Goal: Transaction & Acquisition: Book appointment/travel/reservation

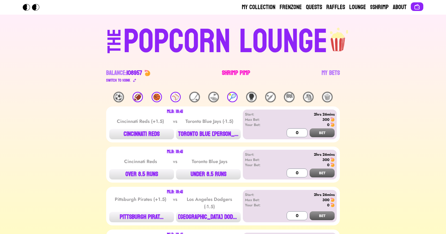
click at [232, 75] on link "Shrimp Pimp" at bounding box center [236, 76] width 28 height 15
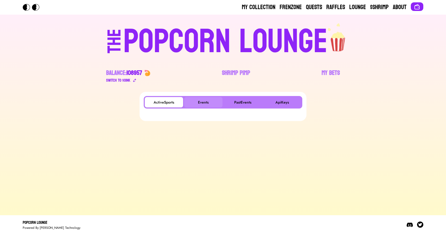
click at [205, 101] on button "Events" at bounding box center [203, 102] width 38 height 10
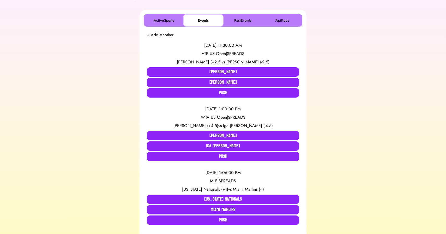
scroll to position [86, 0]
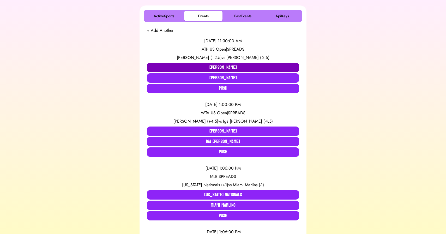
click at [163, 68] on button "[PERSON_NAME]" at bounding box center [223, 67] width 152 height 9
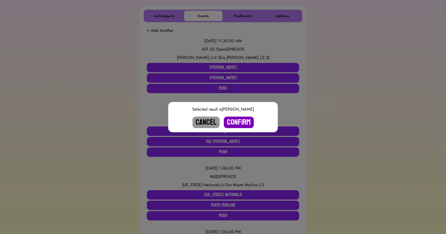
click at [240, 121] on button "Confirm" at bounding box center [239, 122] width 30 height 11
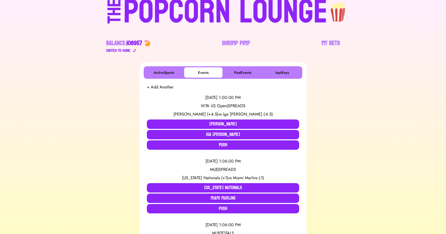
scroll to position [23, 0]
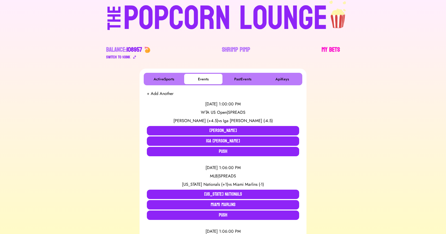
click at [331, 46] on link "My Bets" at bounding box center [330, 53] width 18 height 15
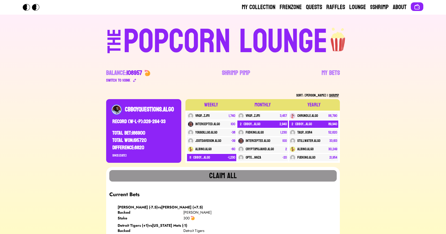
click at [195, 42] on div "POPCORN LOUNGE" at bounding box center [225, 41] width 204 height 33
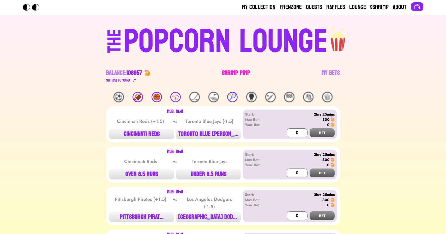
click at [240, 72] on link "Shrimp Pimp" at bounding box center [236, 76] width 28 height 15
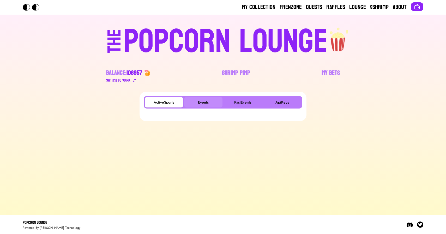
click at [202, 101] on button "Events" at bounding box center [203, 102] width 38 height 10
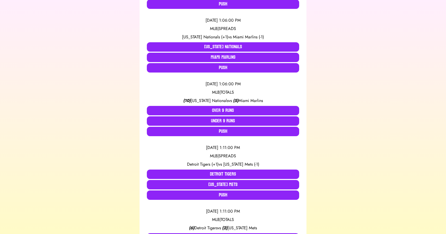
scroll to position [170, 0]
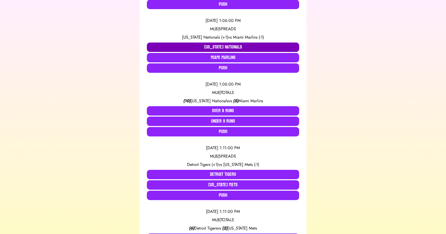
click at [212, 46] on button "[US_STATE] Nationals" at bounding box center [223, 46] width 152 height 9
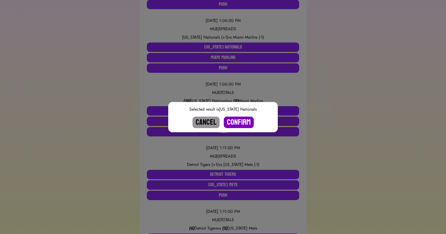
click at [235, 121] on button "Confirm" at bounding box center [239, 122] width 30 height 11
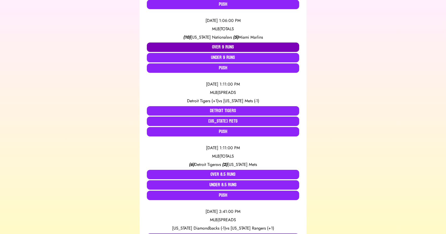
click at [226, 45] on button "Over 9 Runs" at bounding box center [223, 46] width 152 height 9
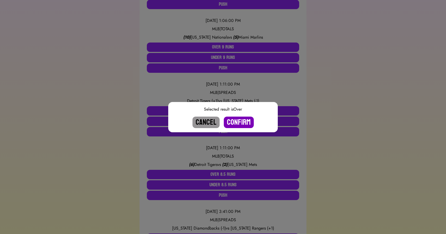
click at [234, 121] on button "Confirm" at bounding box center [239, 122] width 30 height 11
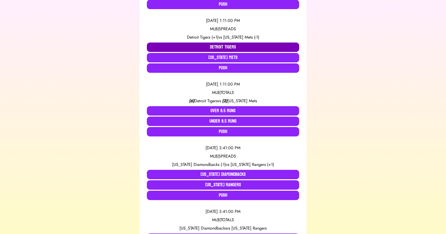
click at [211, 47] on button "Detroit Tigers" at bounding box center [223, 46] width 152 height 9
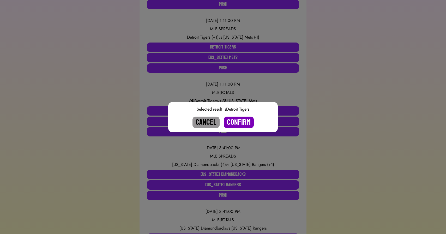
click at [235, 122] on button "Confirm" at bounding box center [239, 122] width 30 height 11
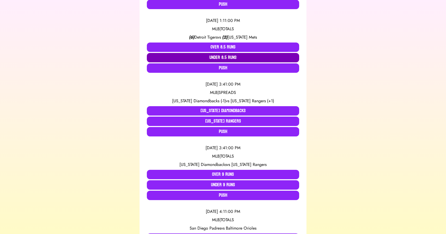
click at [225, 58] on button "Under 8.5 Runs" at bounding box center [223, 57] width 152 height 9
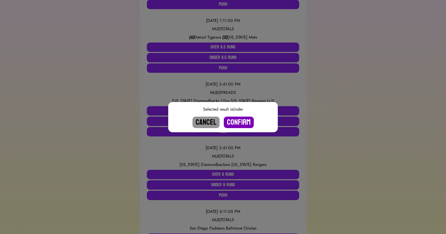
click at [234, 124] on button "Confirm" at bounding box center [239, 122] width 30 height 11
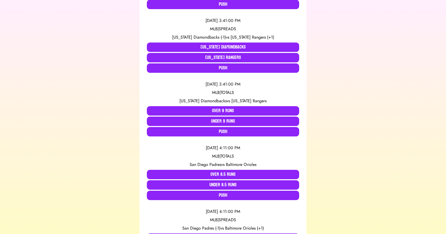
scroll to position [0, 0]
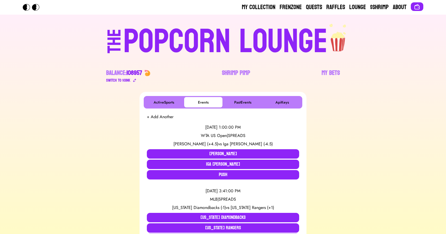
click at [239, 34] on div "POPCORN LOUNGE" at bounding box center [225, 41] width 204 height 33
